Goal: Information Seeking & Learning: Learn about a topic

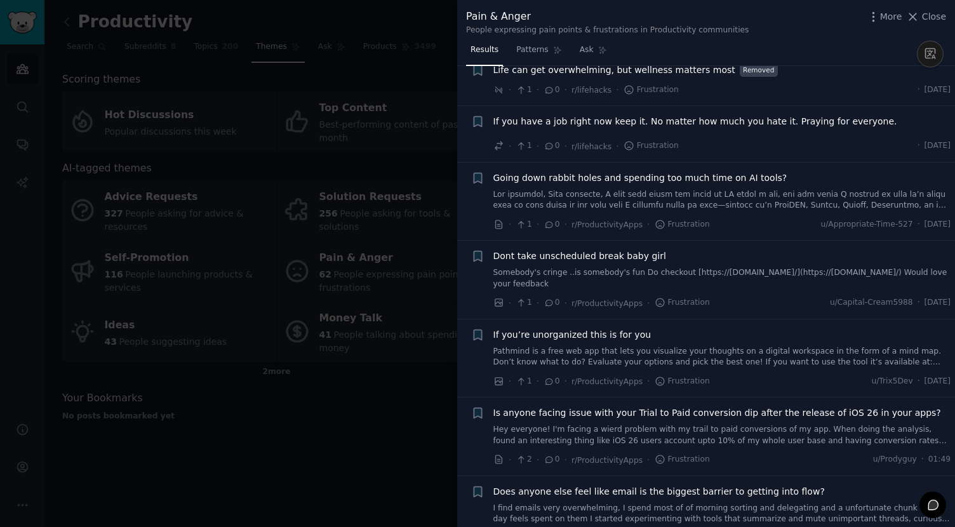
scroll to position [2918, 0]
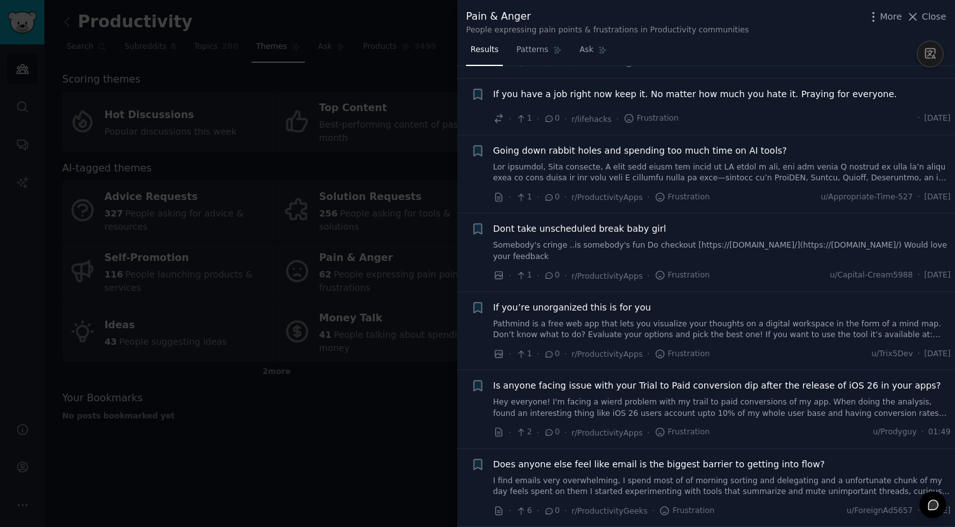
click at [653, 324] on link "Pathmind is a free web app that lets you visualize your thoughts on a digital w…" at bounding box center [722, 330] width 458 height 22
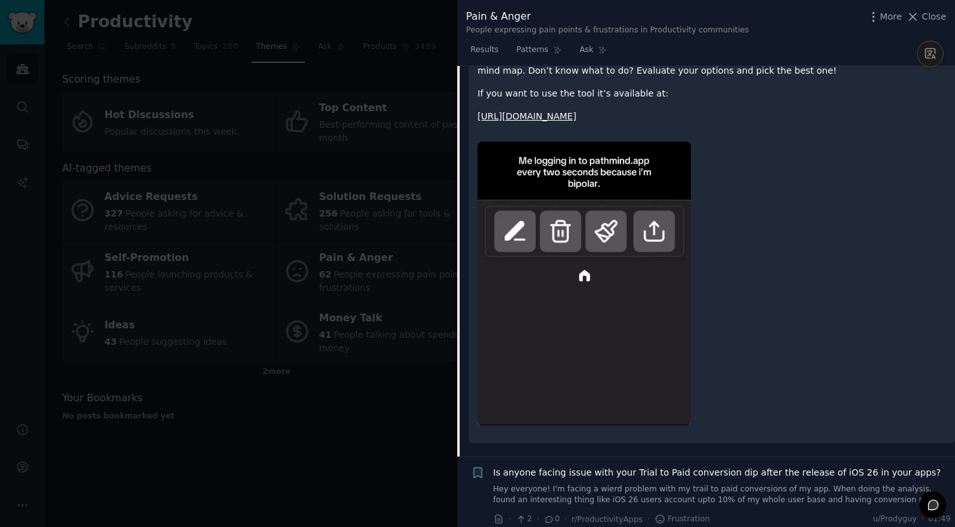
scroll to position [3387, 0]
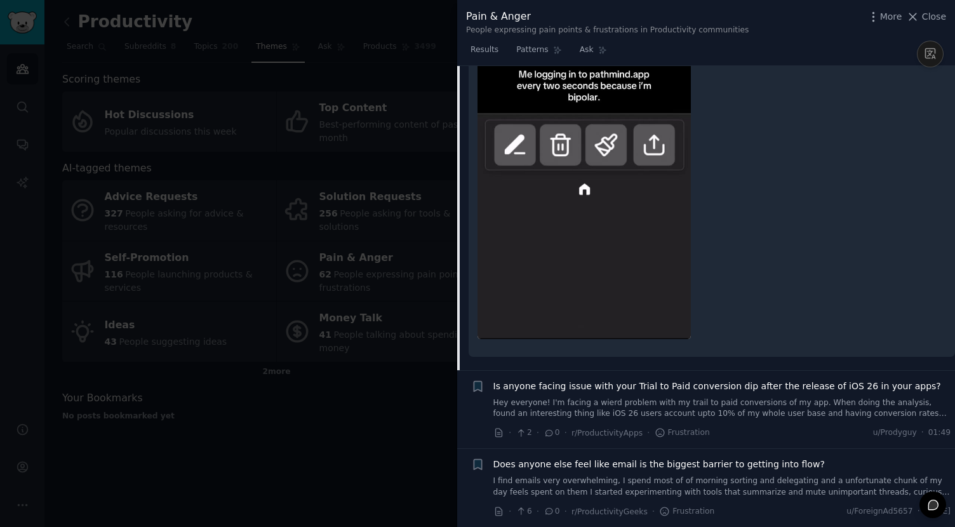
click at [352, 420] on div at bounding box center [477, 263] width 955 height 527
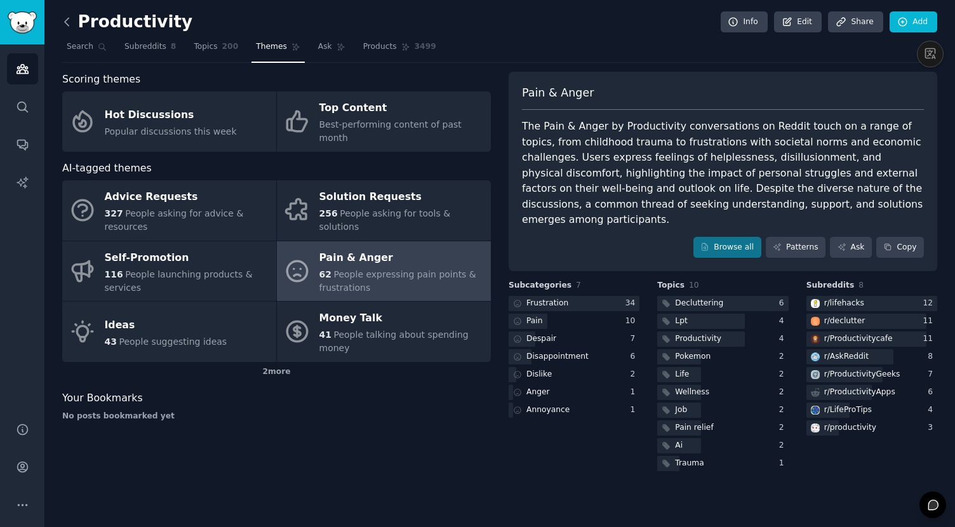
click at [62, 23] on icon at bounding box center [66, 21] width 13 height 13
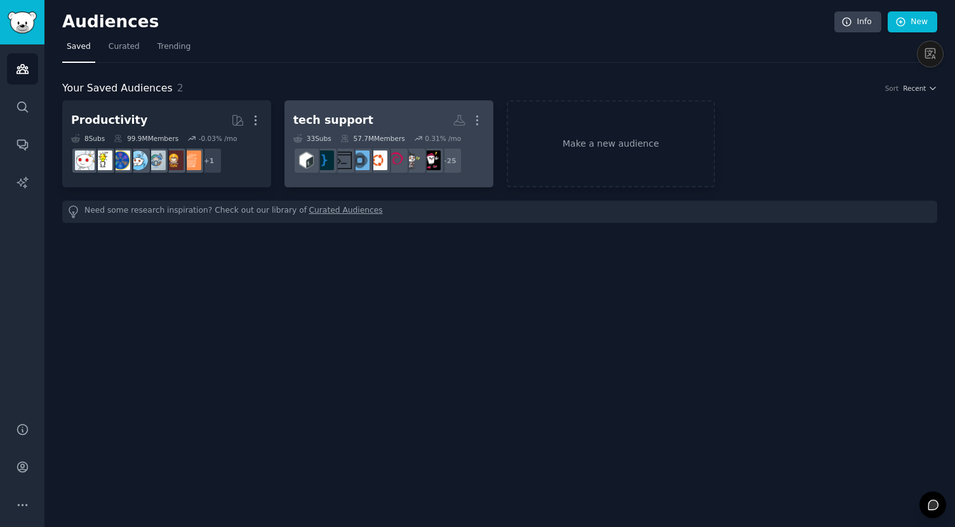
click at [342, 128] on h2 "tech support More" at bounding box center [388, 120] width 191 height 22
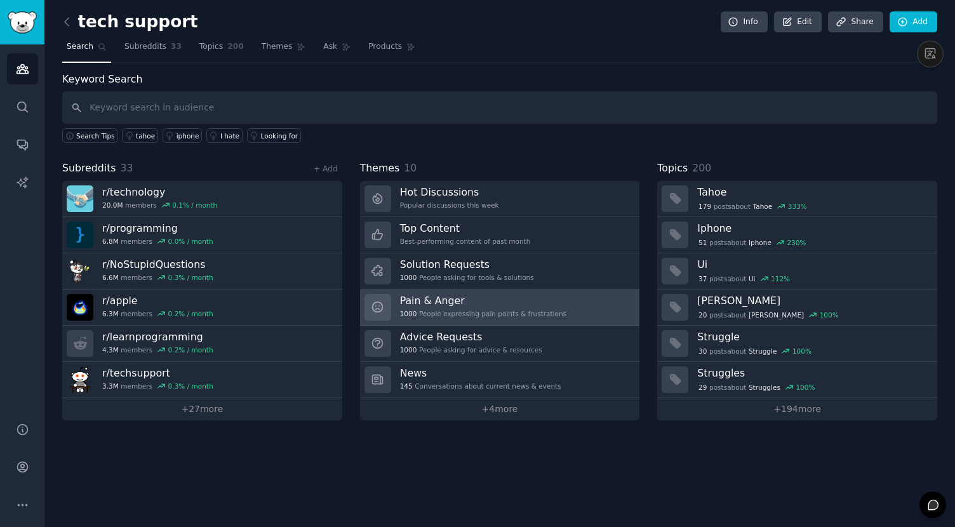
click at [506, 312] on div "1000 People expressing pain points & frustrations" at bounding box center [483, 313] width 166 height 9
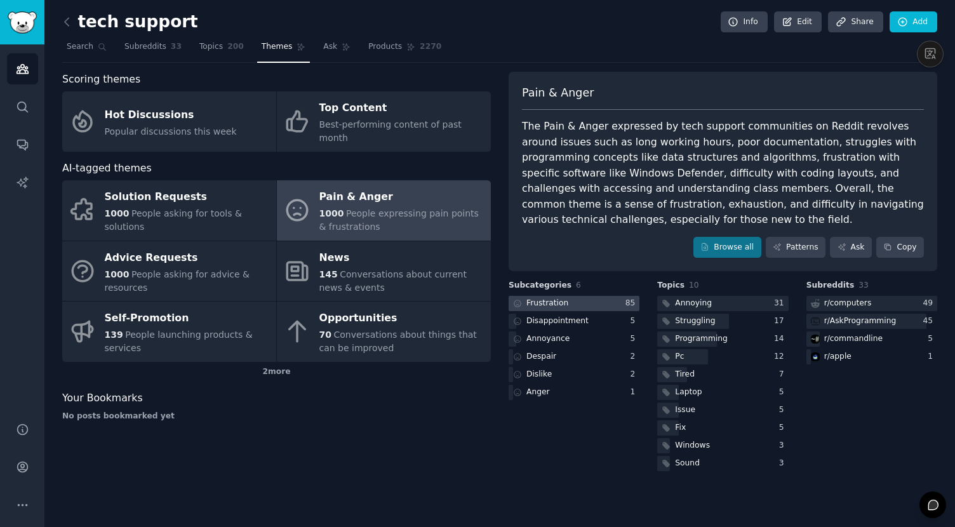
click at [572, 308] on div at bounding box center [573, 304] width 131 height 16
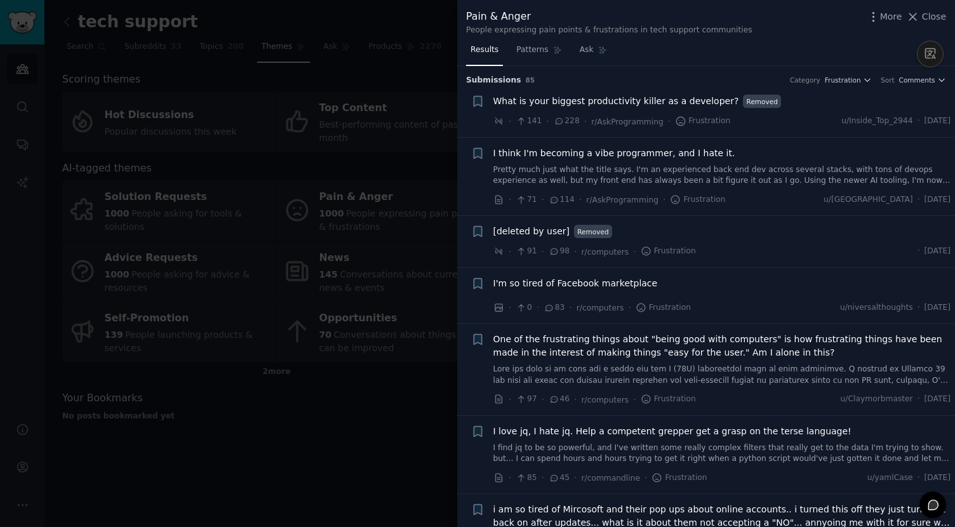
click at [597, 105] on span "What is your biggest productivity killer as a developer?" at bounding box center [616, 101] width 246 height 13
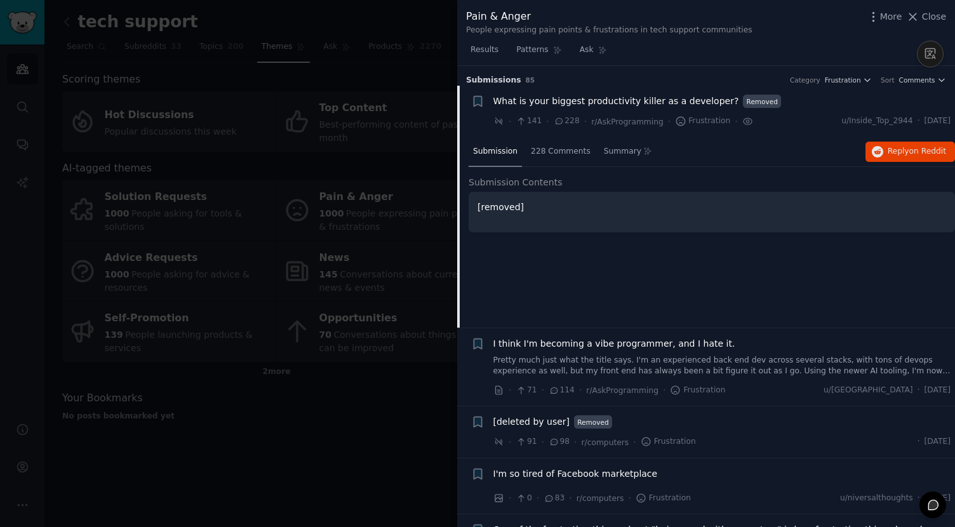
scroll to position [20, 0]
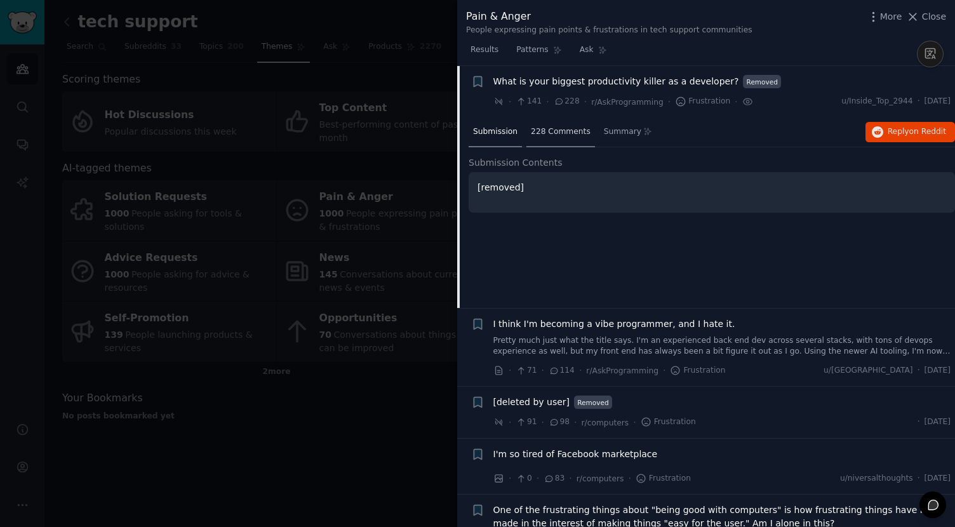
click at [543, 131] on span "228 Comments" at bounding box center [561, 131] width 60 height 11
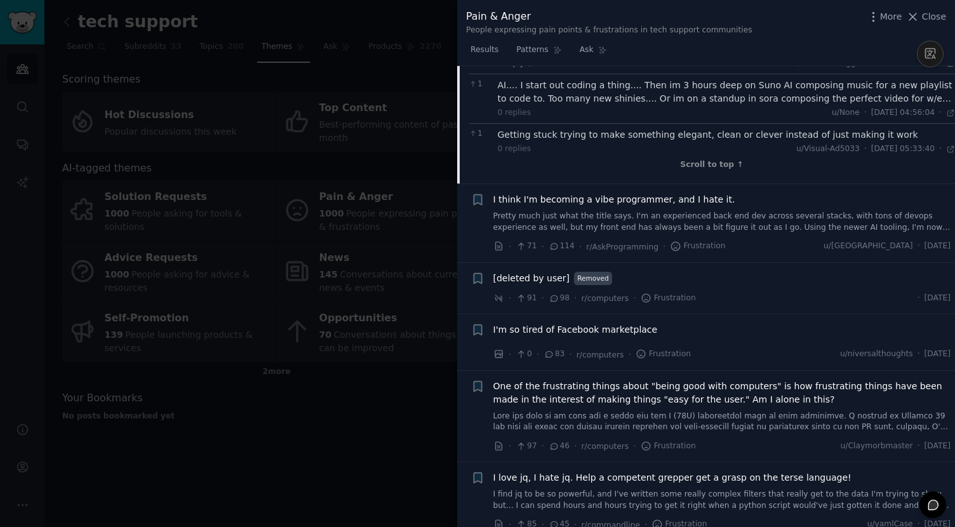
scroll to position [5920, 0]
